Goal: Find contact information: Find contact information

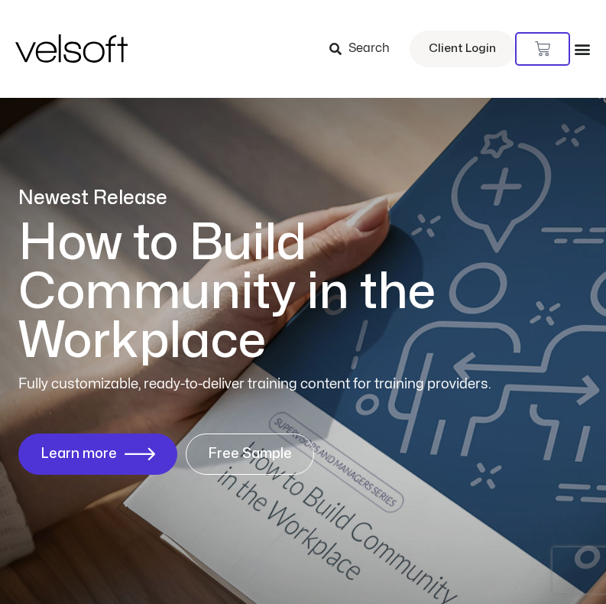
click at [586, 44] on icon "Menu Toggle" at bounding box center [582, 49] width 17 height 17
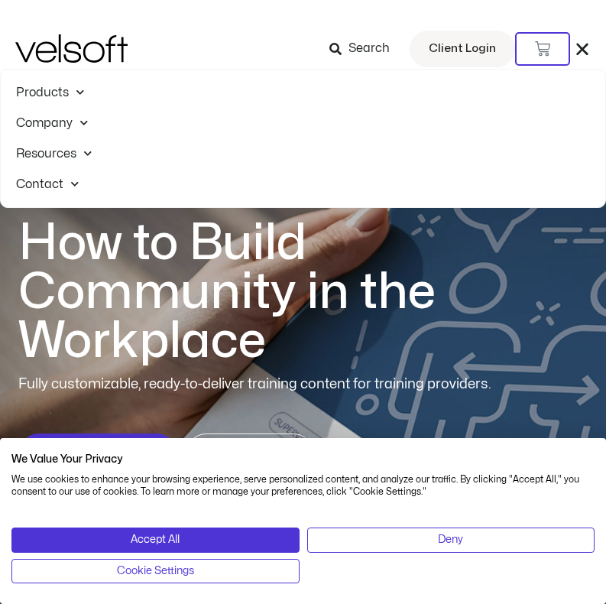
click at [42, 180] on link "Contact" at bounding box center [303, 184] width 605 height 31
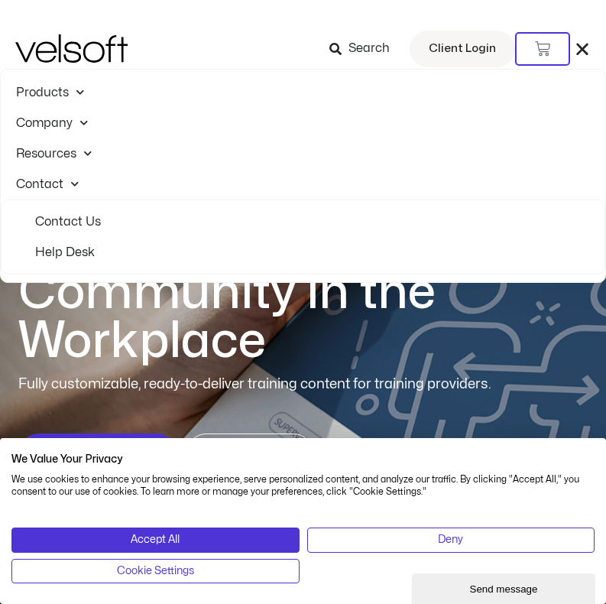
click at [72, 228] on link "Contact Us" at bounding box center [303, 221] width 566 height 31
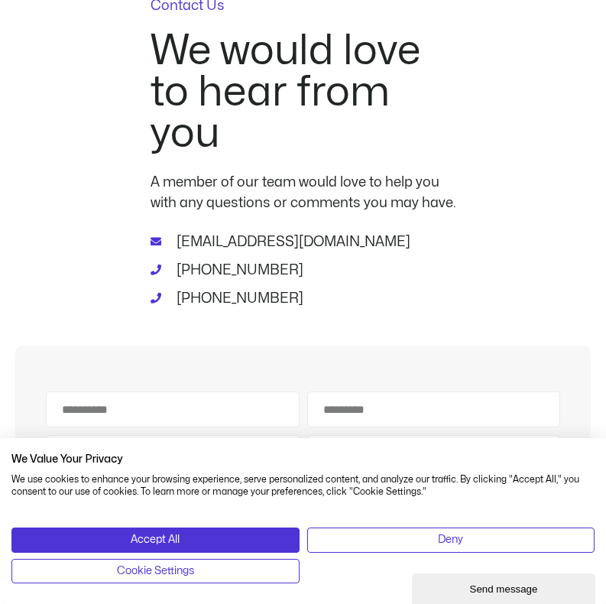
scroll to position [177, 0]
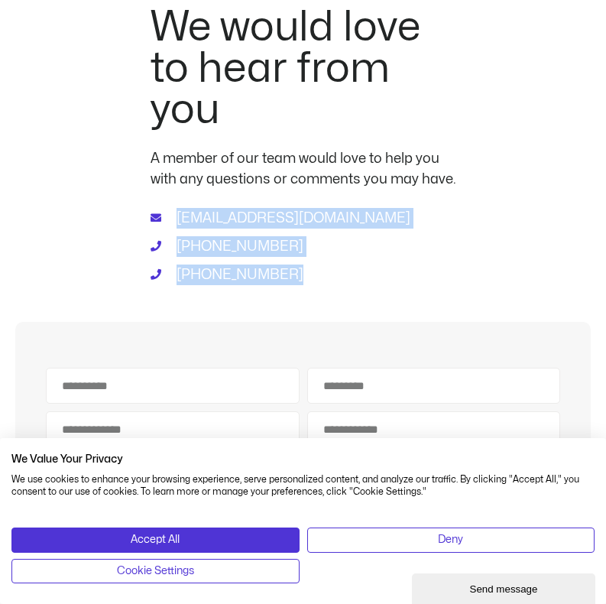
drag, startPoint x: 284, startPoint y: 270, endPoint x: 176, endPoint y: 213, distance: 122.4
click at [176, 213] on ul "[EMAIL_ADDRESS][DOMAIN_NAME] [PHONE_NUMBER] [PHONE_NUMBER]" at bounding box center [304, 246] width 306 height 77
copy ul "[EMAIL_ADDRESS][DOMAIN_NAME] [PHONE_NUMBER] [PHONE_NUMBER]"
